Goal: Task Accomplishment & Management: Complete application form

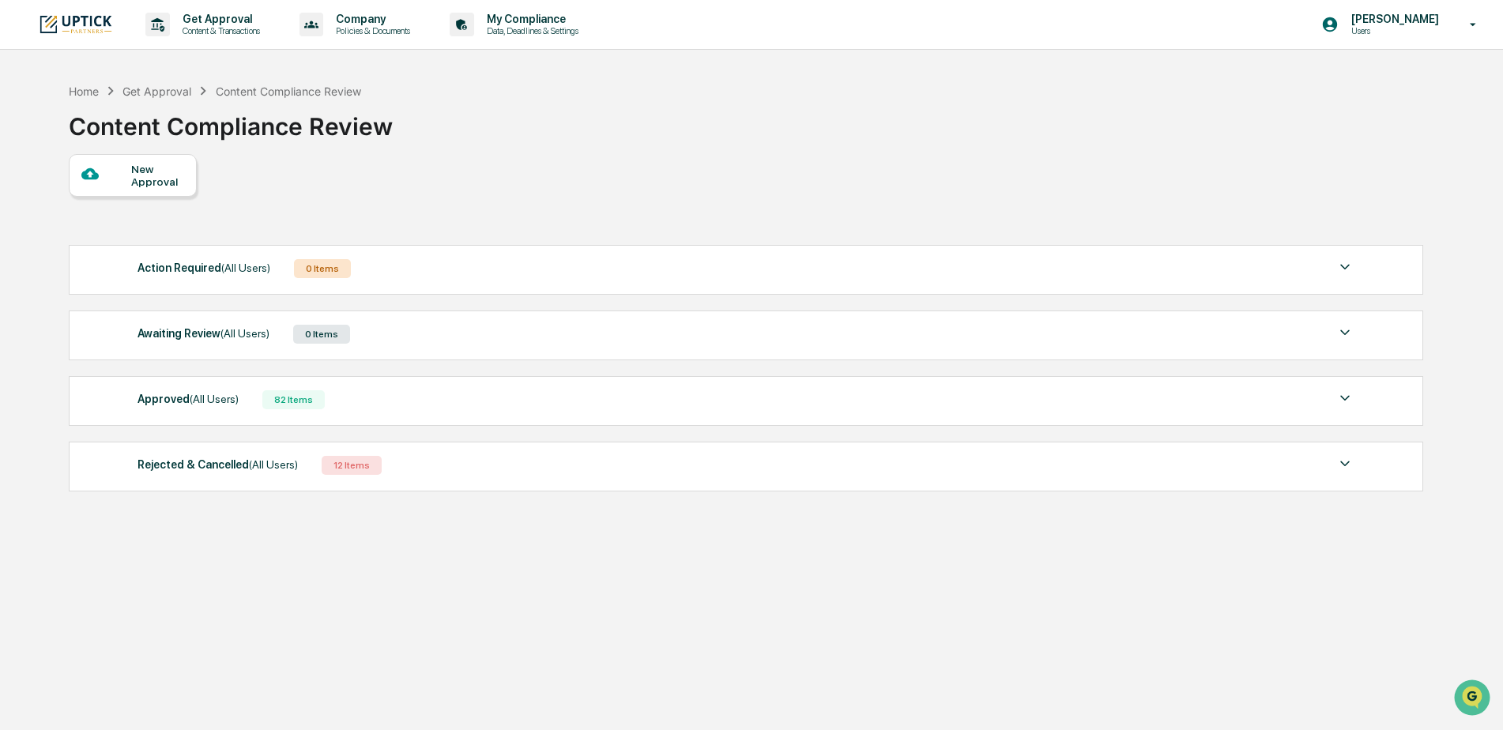
click at [254, 336] on span "(All Users)" at bounding box center [244, 333] width 49 height 13
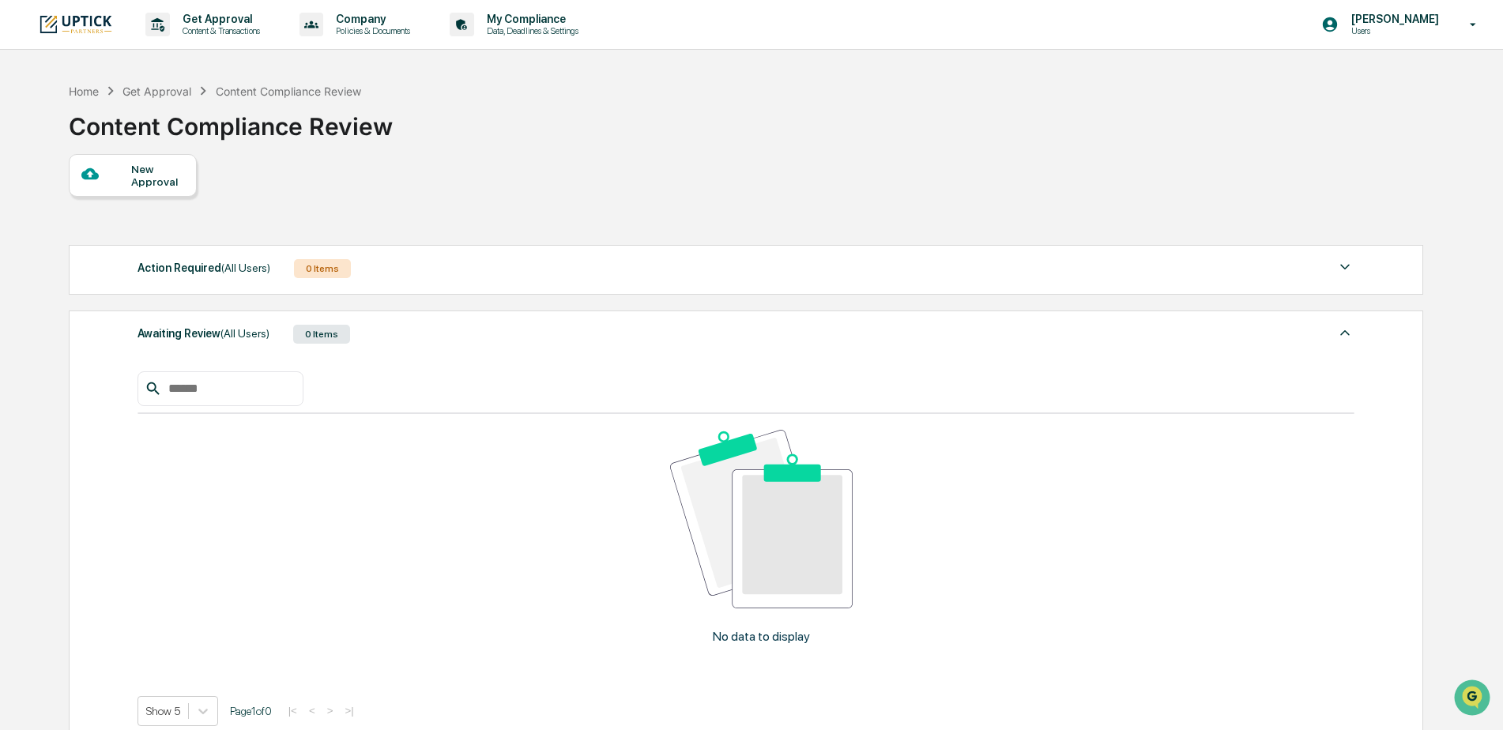
click at [233, 335] on span "(All Users)" at bounding box center [244, 333] width 49 height 13
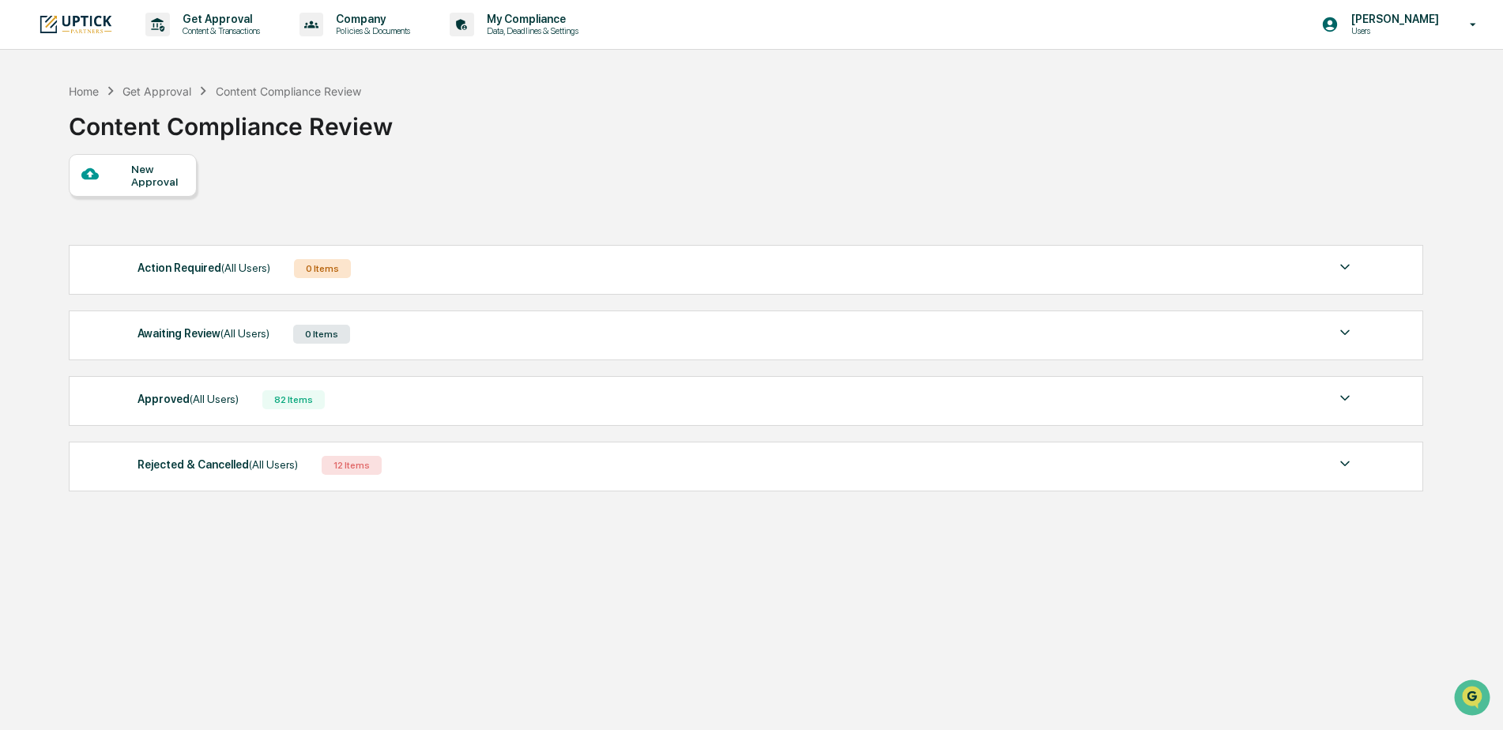
click at [228, 390] on div "Approved (All Users)" at bounding box center [188, 399] width 101 height 21
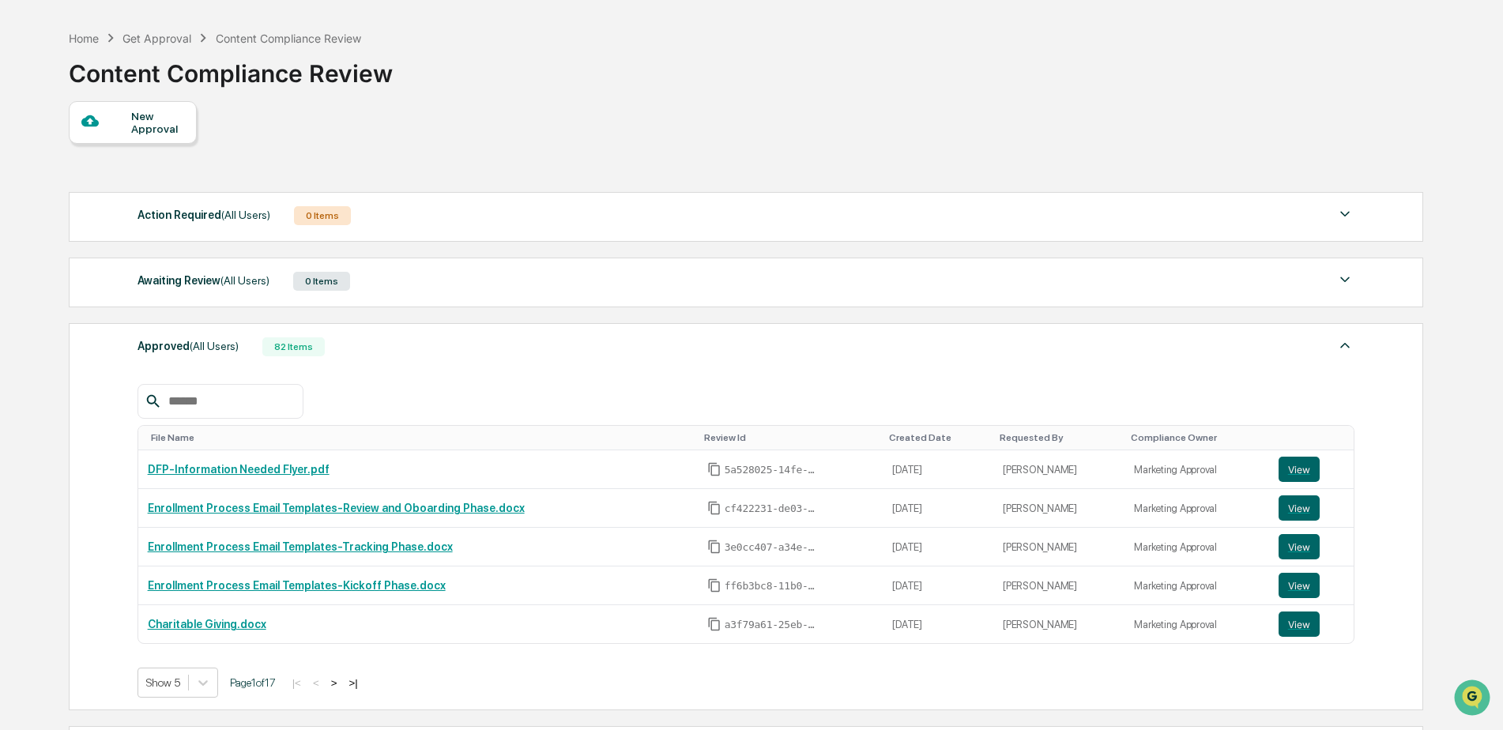
scroll to position [79, 0]
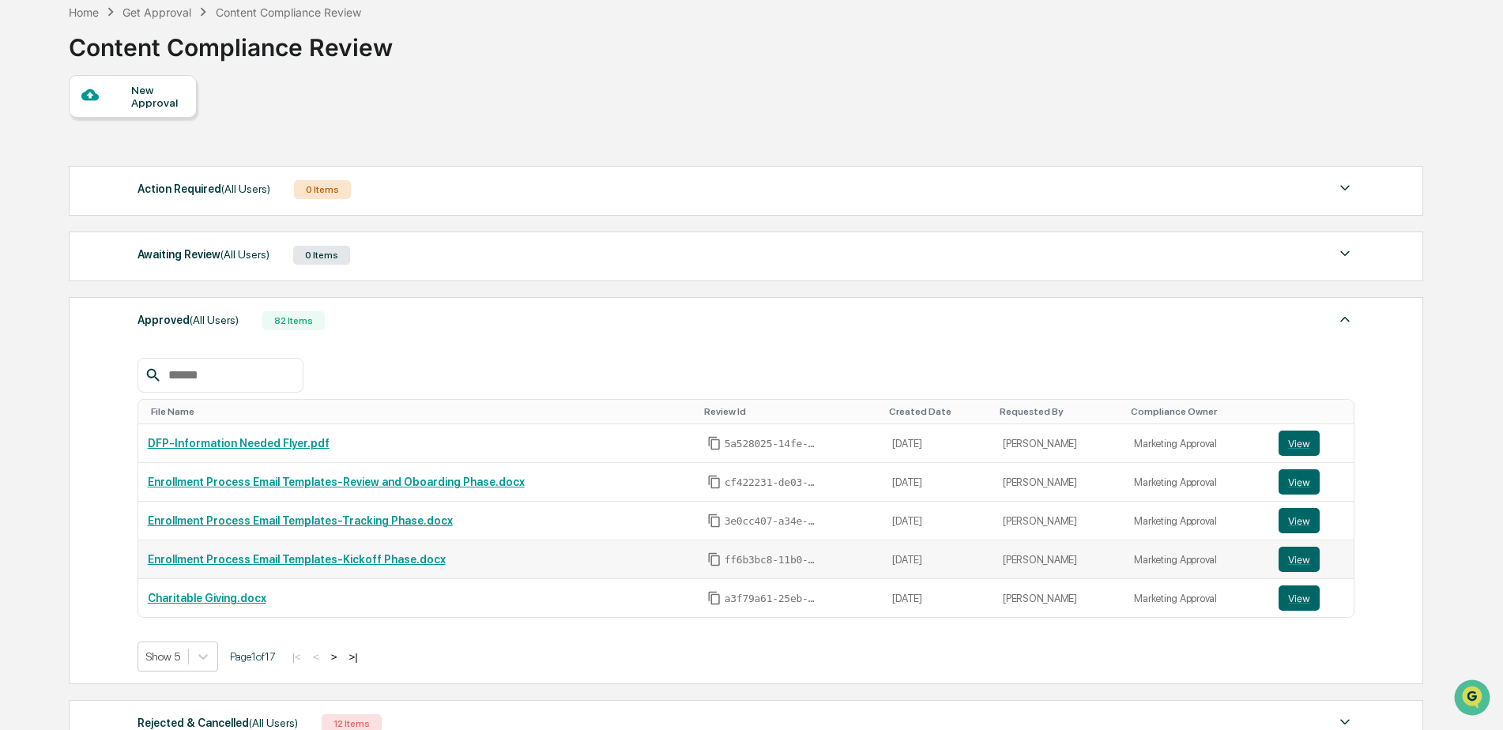
click at [392, 560] on link "Enrollment Process Email Templates-Kickoff Phase.docx" at bounding box center [297, 559] width 298 height 13
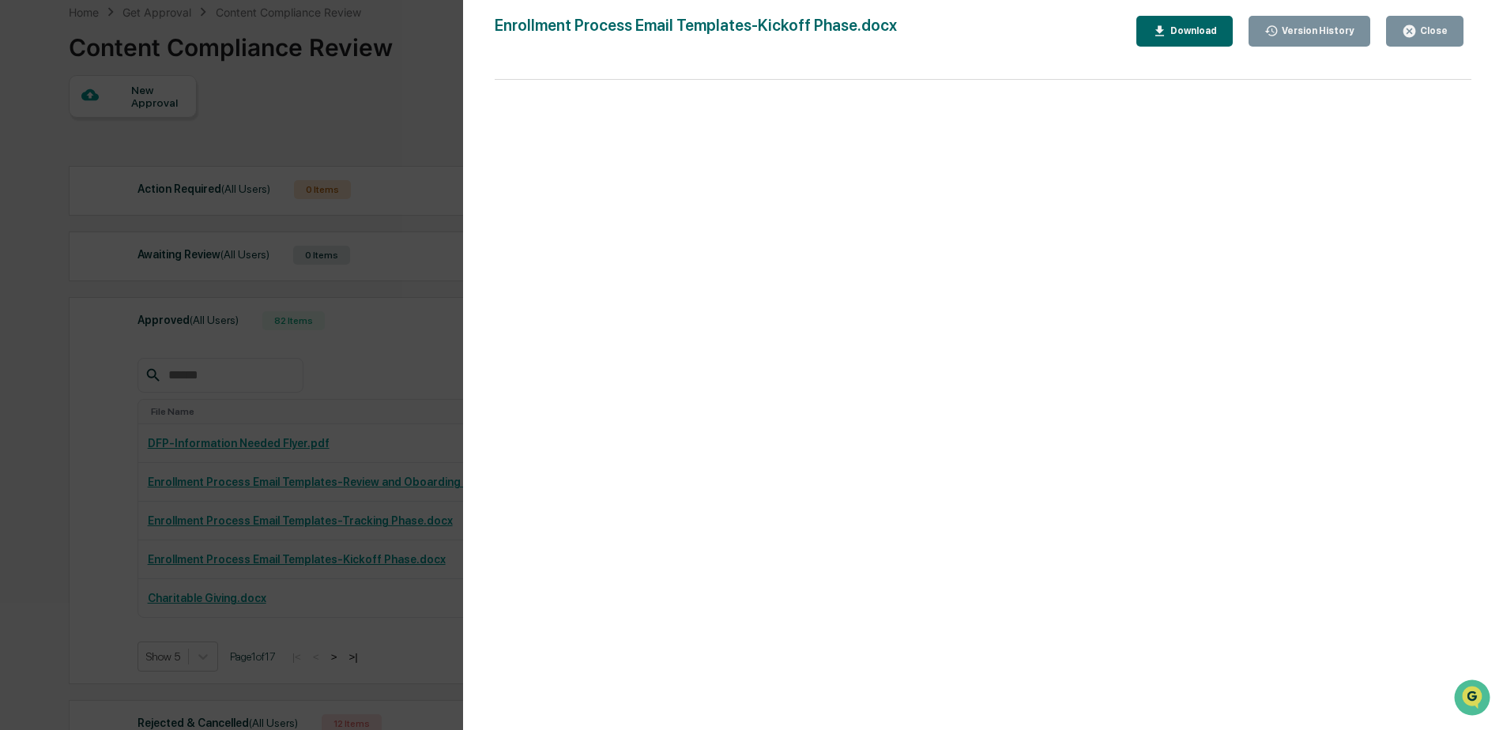
click at [1419, 36] on div "Close" at bounding box center [1425, 31] width 46 height 15
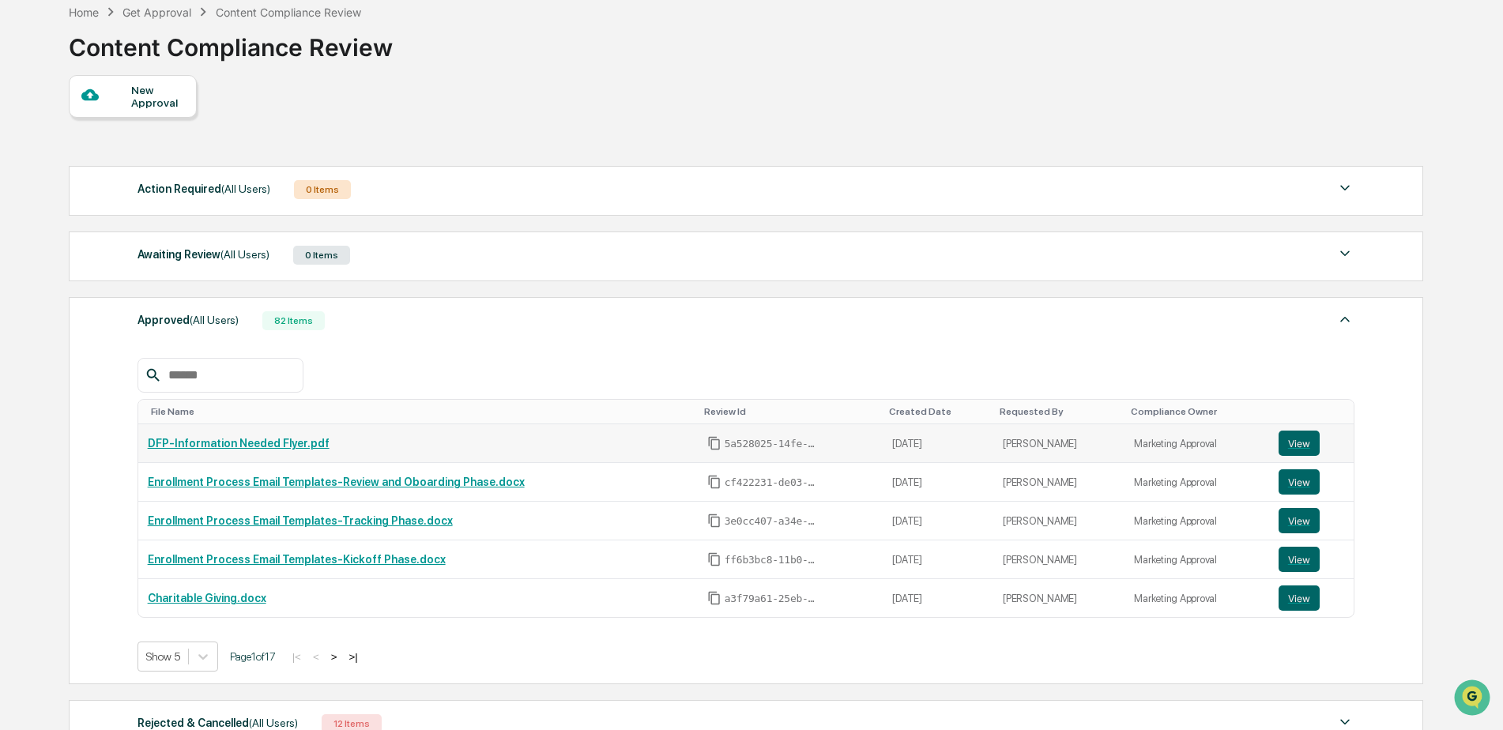
click at [288, 440] on link "DFP-Information Needed Flyer.pdf" at bounding box center [239, 443] width 182 height 13
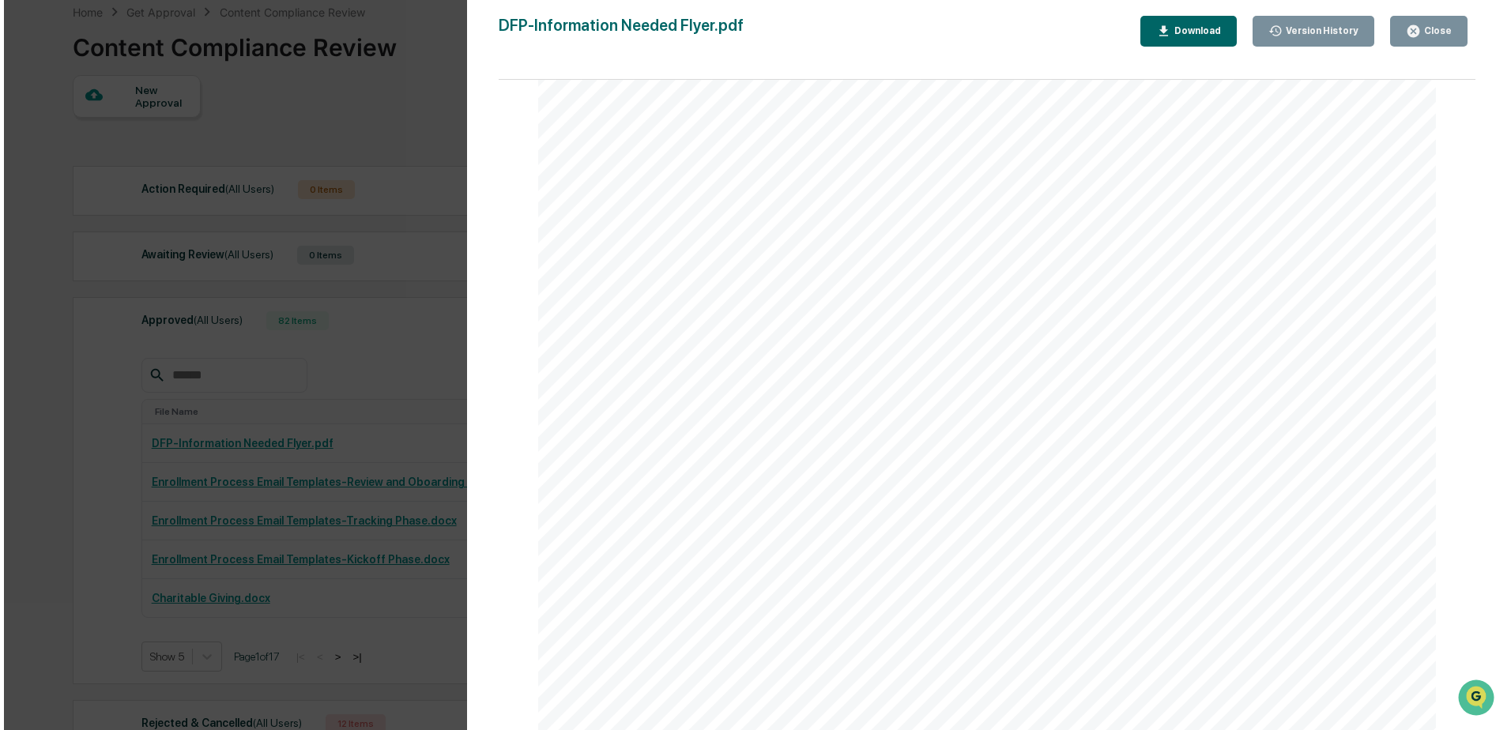
scroll to position [73, 0]
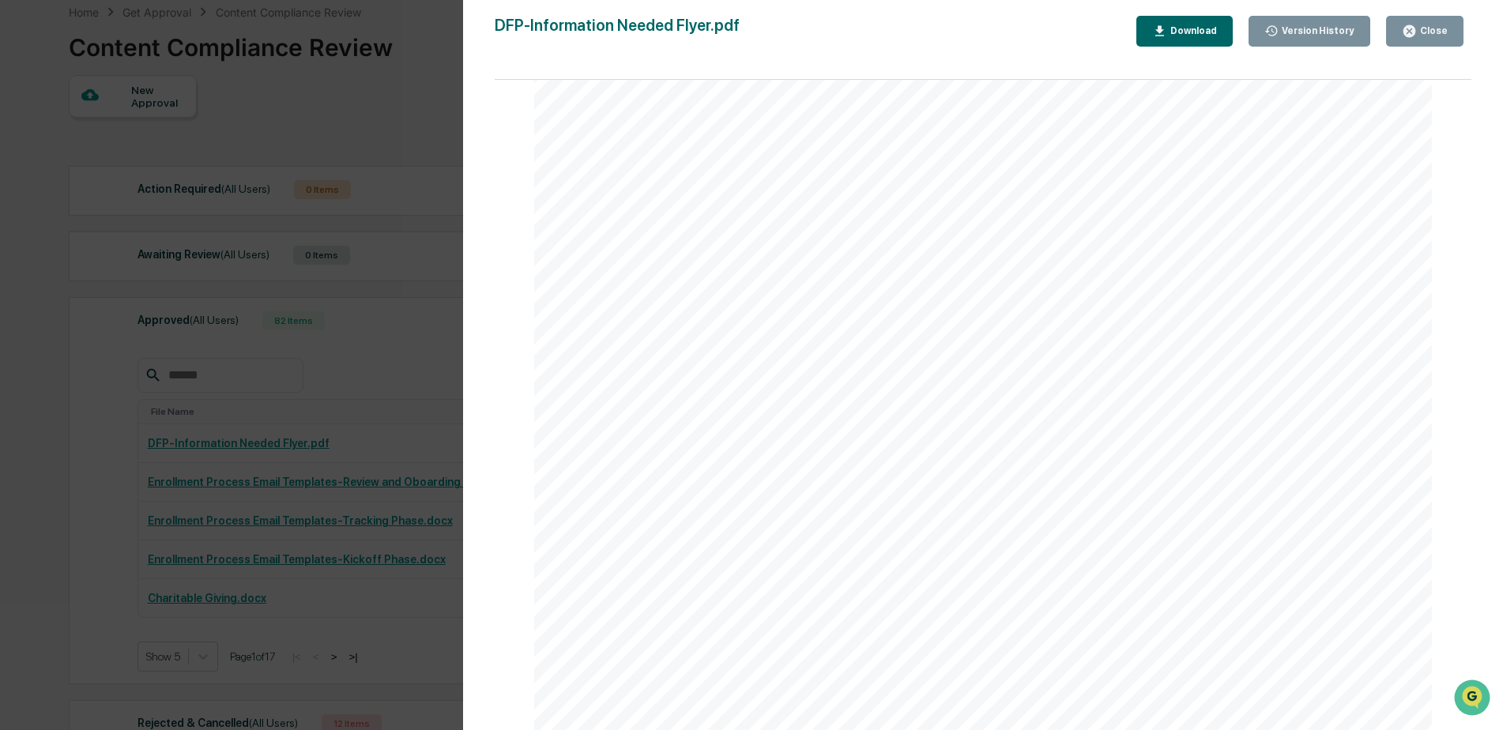
click at [1431, 16] on button "Close" at bounding box center [1424, 31] width 77 height 31
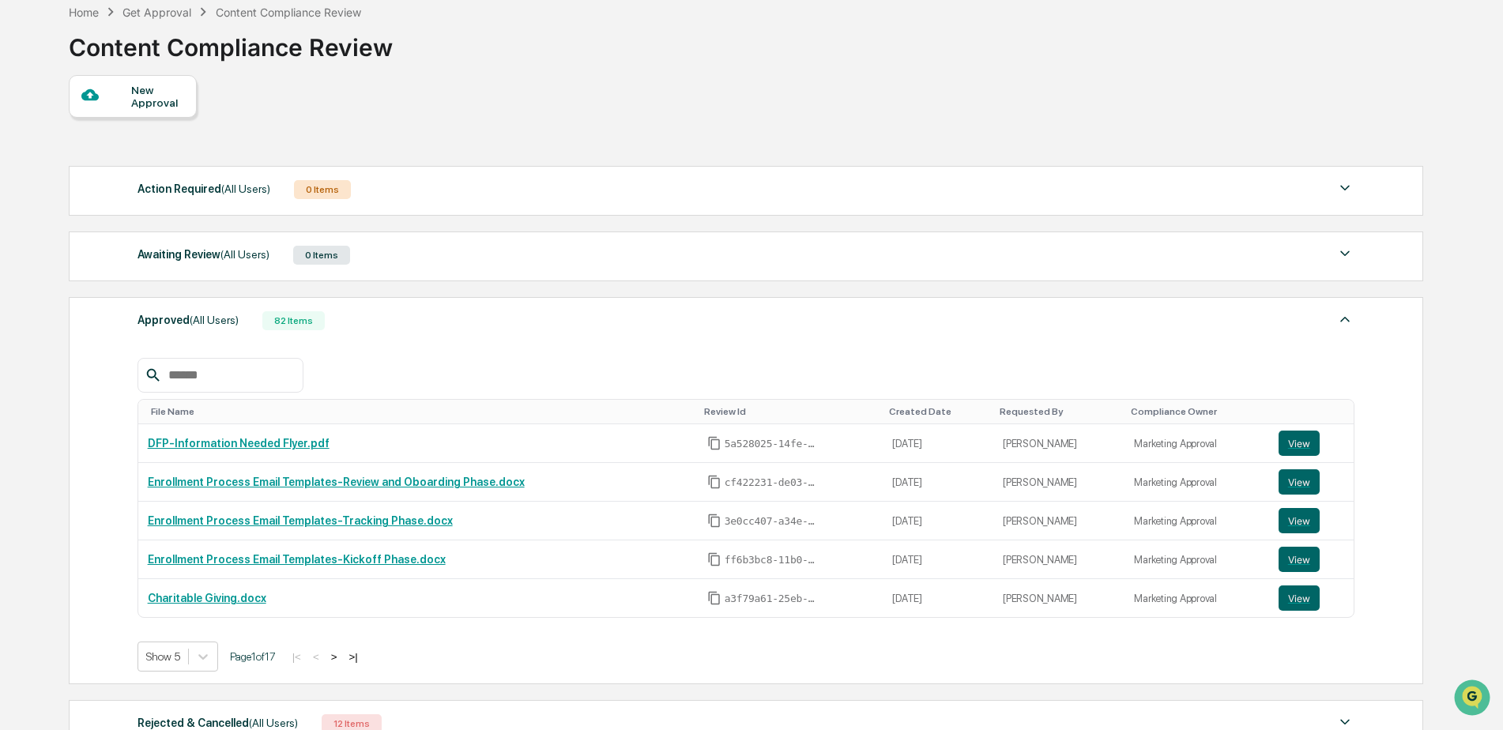
click at [147, 104] on div "New Approval" at bounding box center [157, 96] width 53 height 25
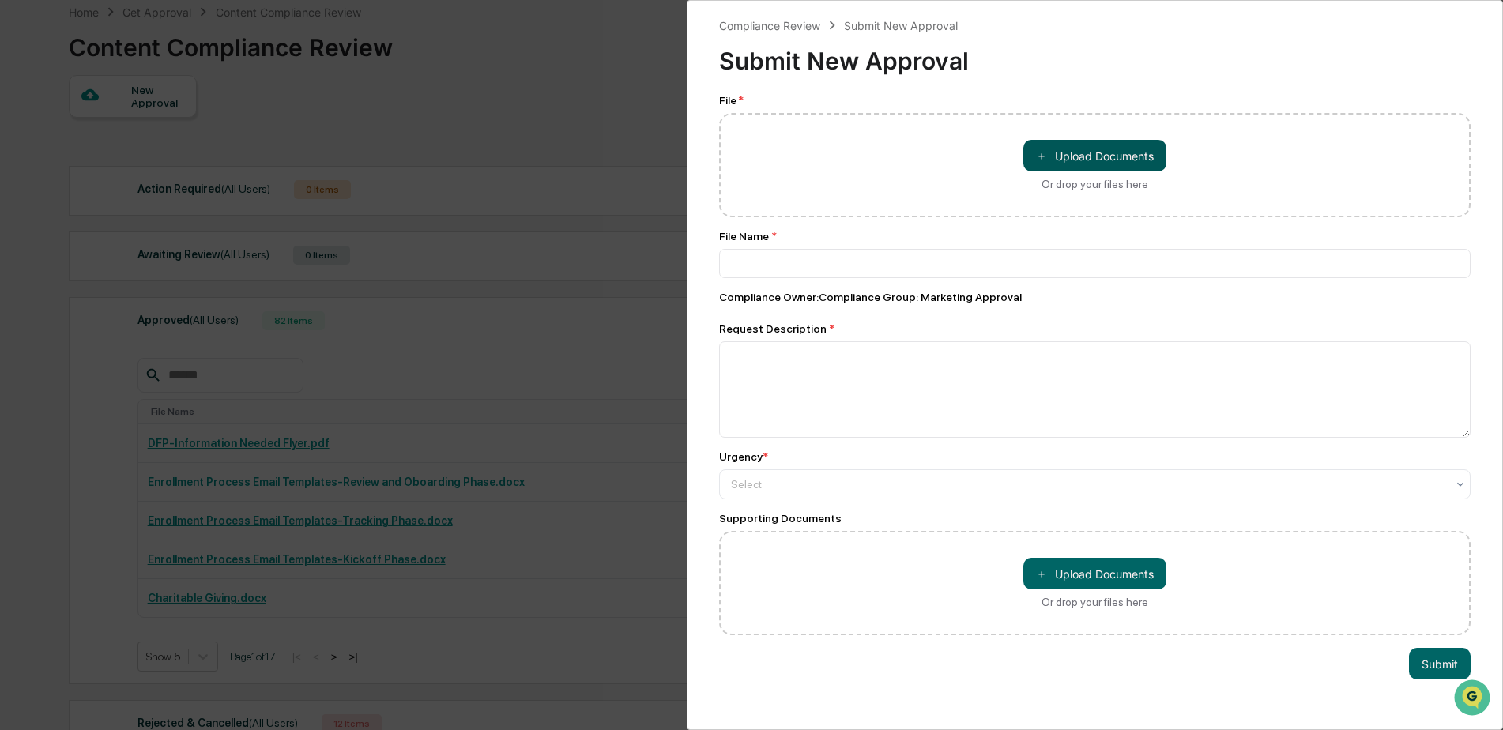
click at [1079, 149] on button "＋ Upload Documents" at bounding box center [1094, 156] width 143 height 32
type input "**********"
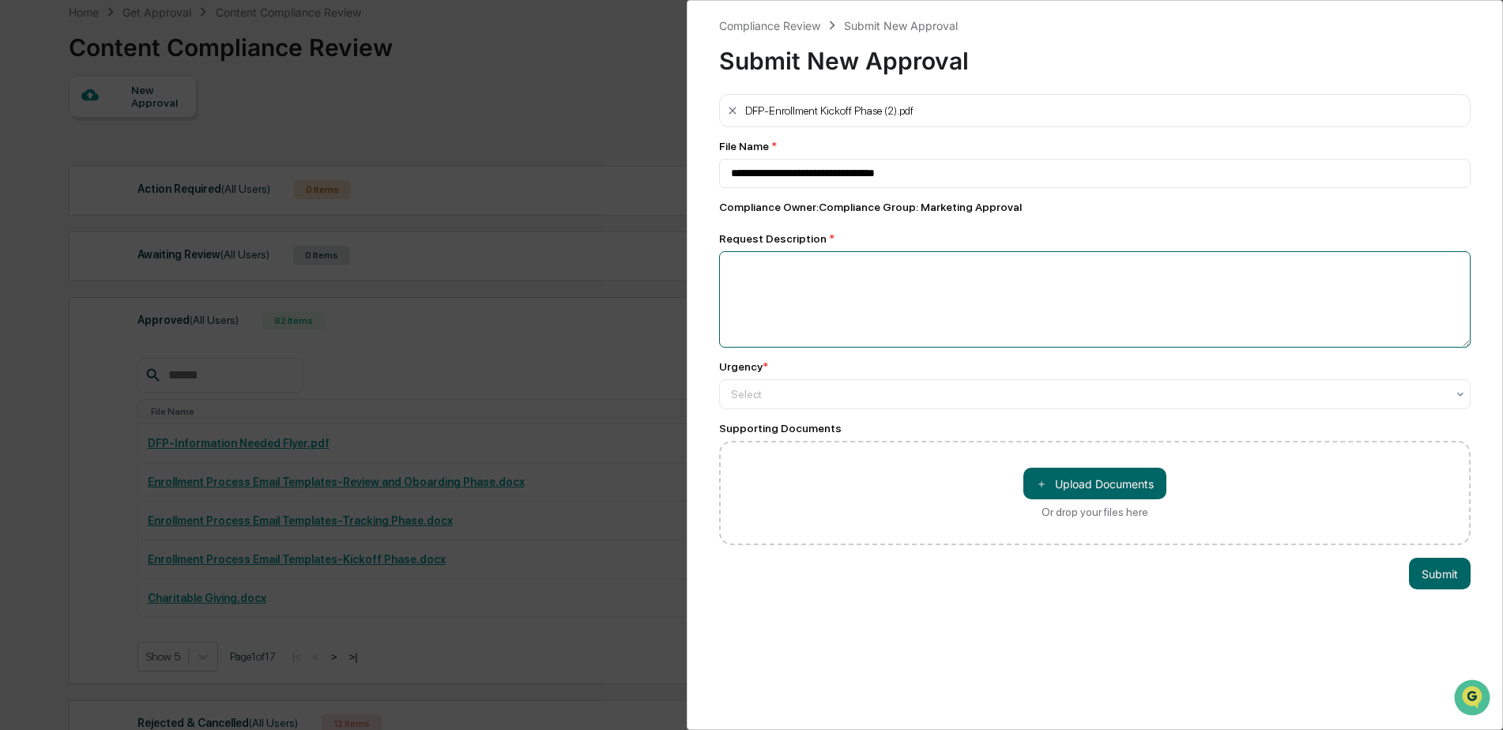
click at [940, 298] on textarea at bounding box center [1095, 299] width 752 height 96
type textarea "**********"
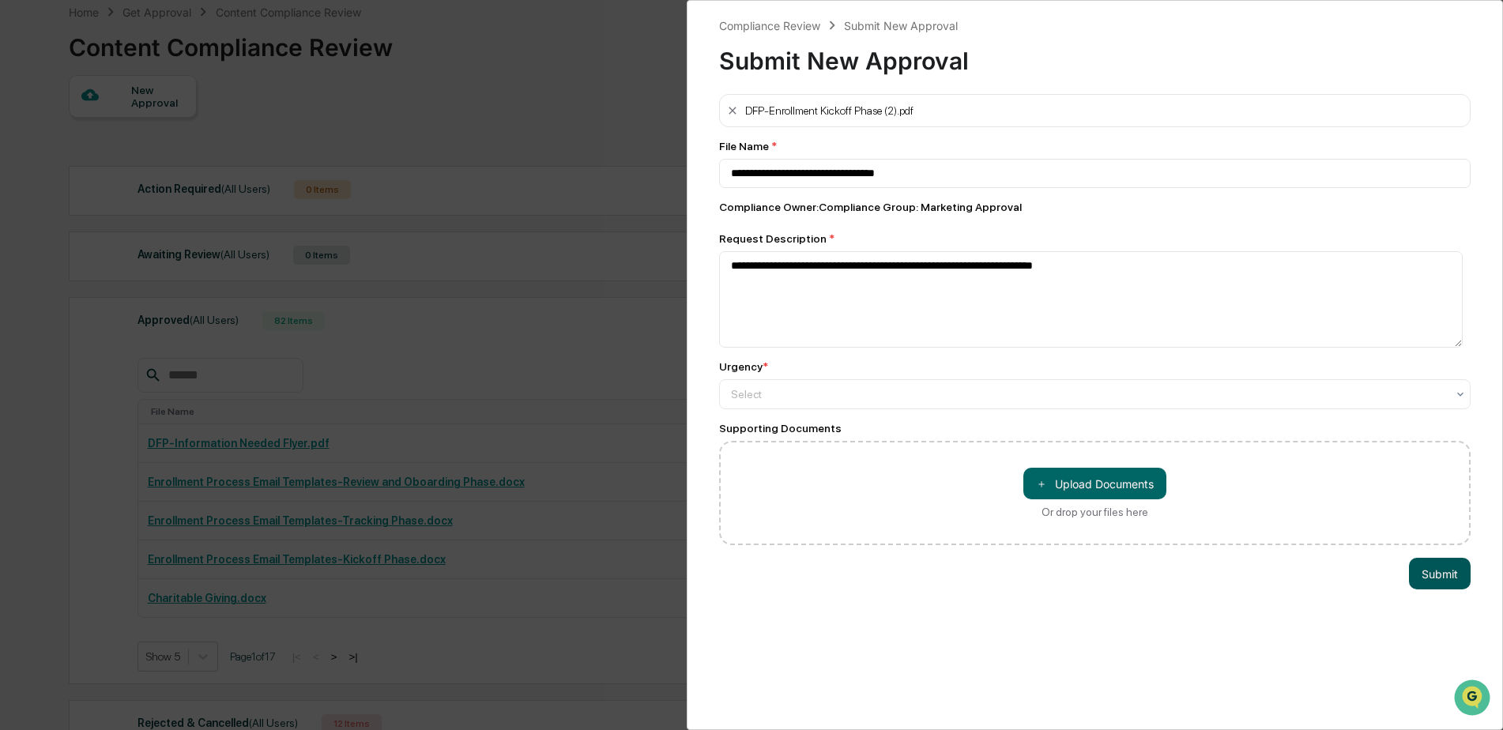
click at [1433, 571] on button "Submit" at bounding box center [1440, 574] width 62 height 32
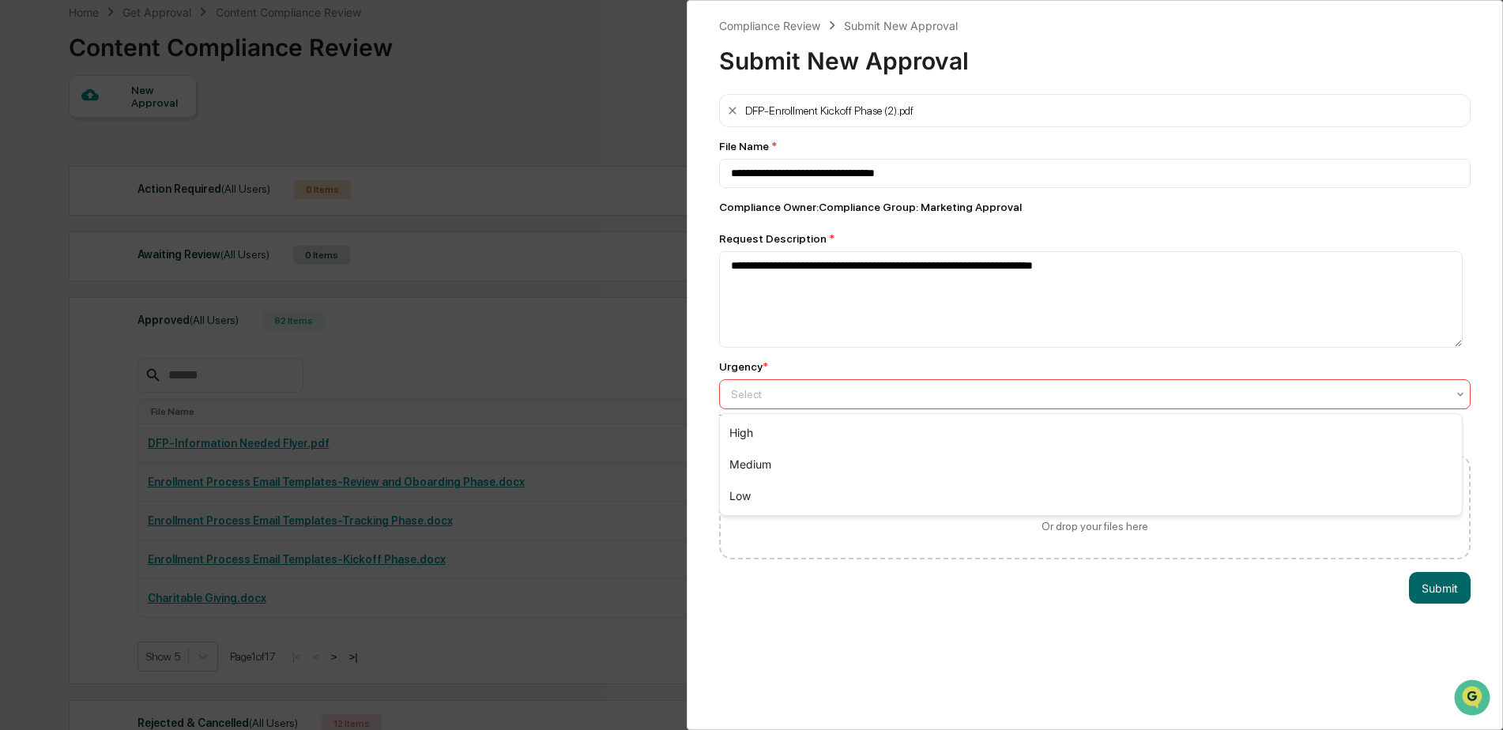
click at [916, 394] on div at bounding box center [1088, 394] width 715 height 16
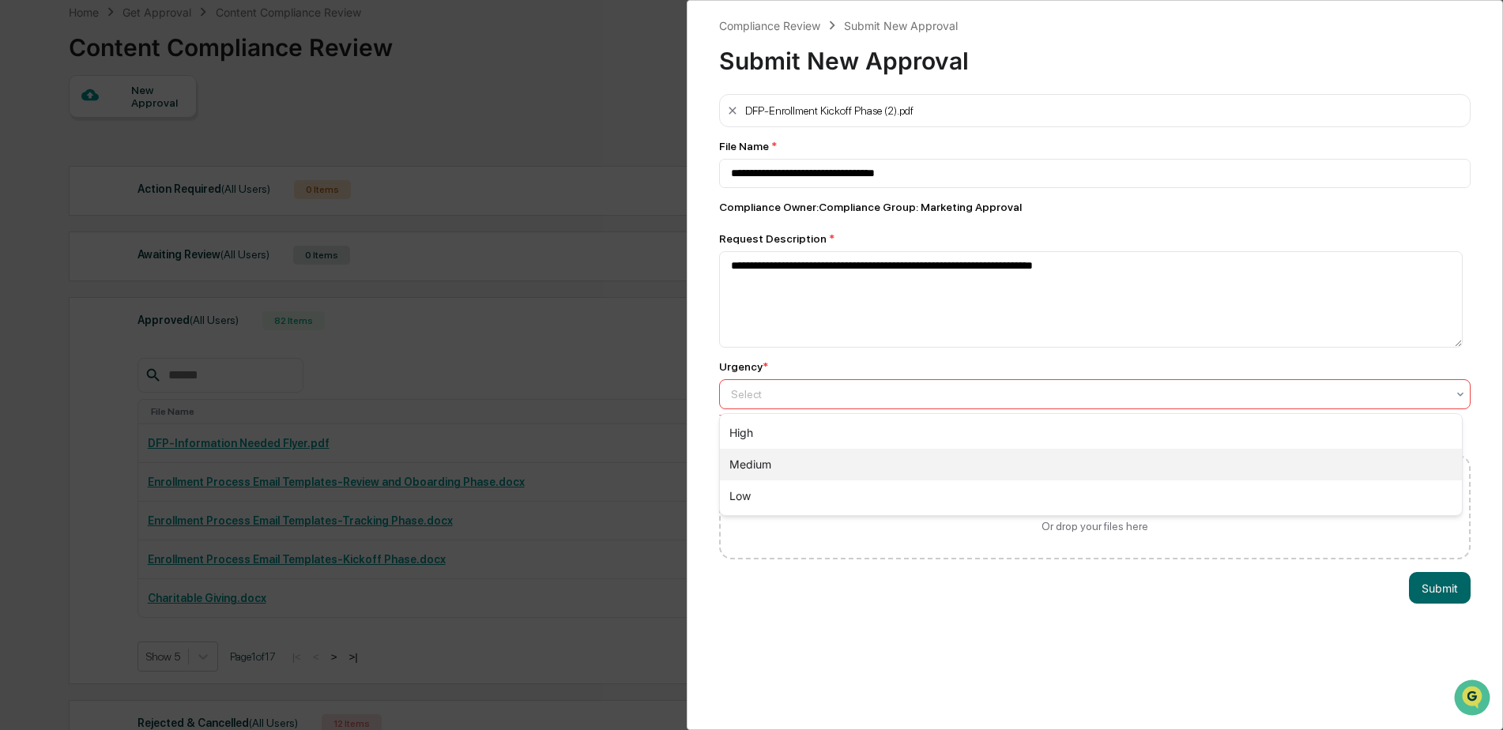
click at [904, 462] on div "Medium" at bounding box center [1091, 465] width 742 height 32
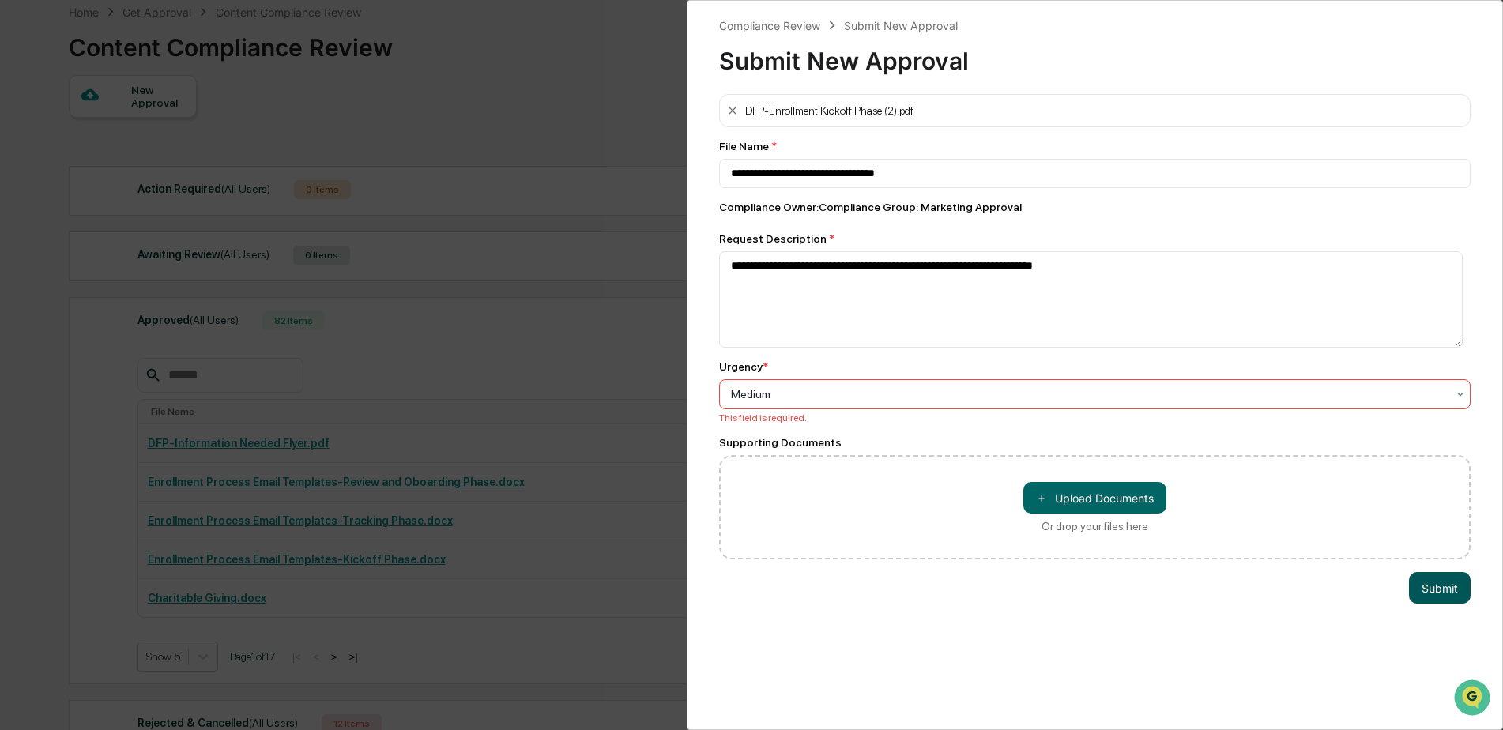
click at [1445, 590] on button "Submit" at bounding box center [1440, 588] width 62 height 32
